Goal: Task Accomplishment & Management: Manage account settings

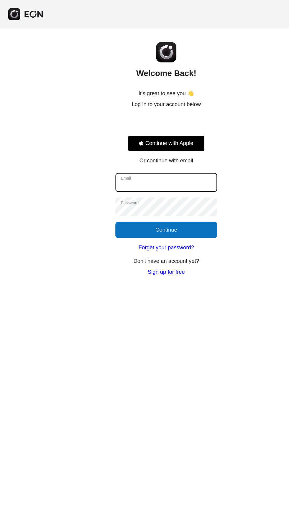
click at [165, 157] on input "Email" at bounding box center [144, 158] width 88 height 16
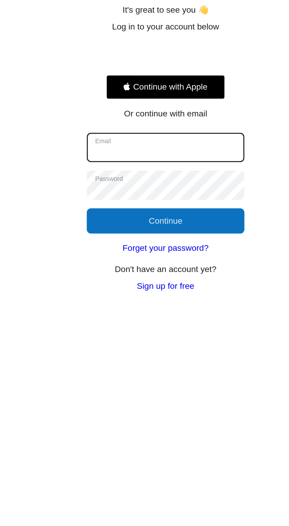
type input "**********"
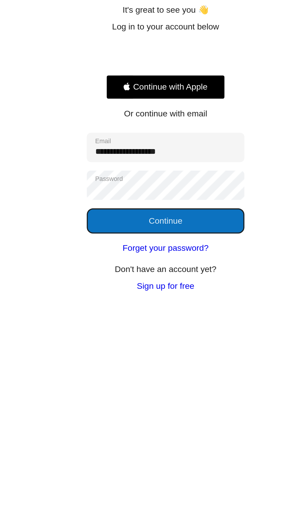
click at [151, 205] on button "Continue" at bounding box center [144, 200] width 88 height 14
